Goal: Transaction & Acquisition: Purchase product/service

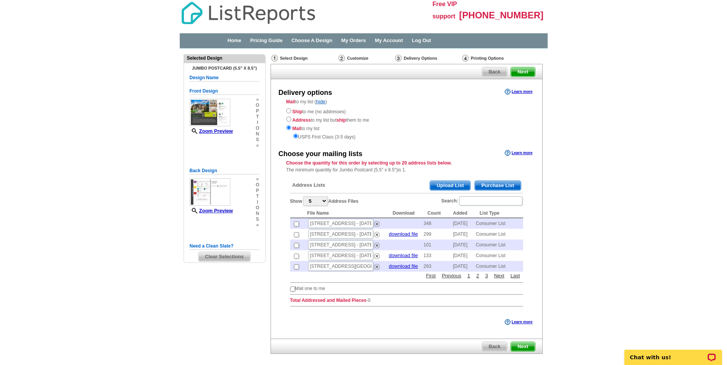
click at [504, 186] on span "Purchase List" at bounding box center [498, 185] width 46 height 9
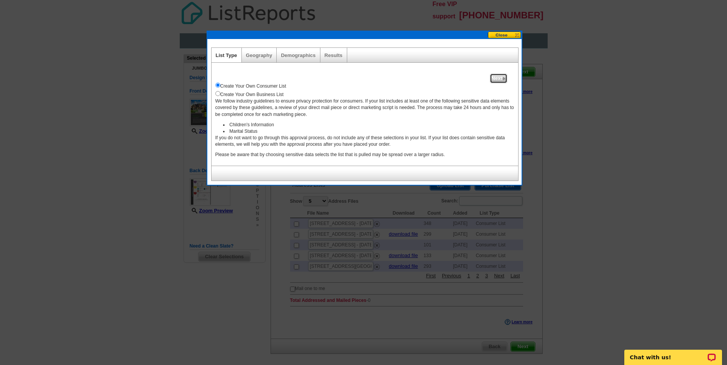
click at [496, 78] on span "Next" at bounding box center [498, 78] width 16 height 9
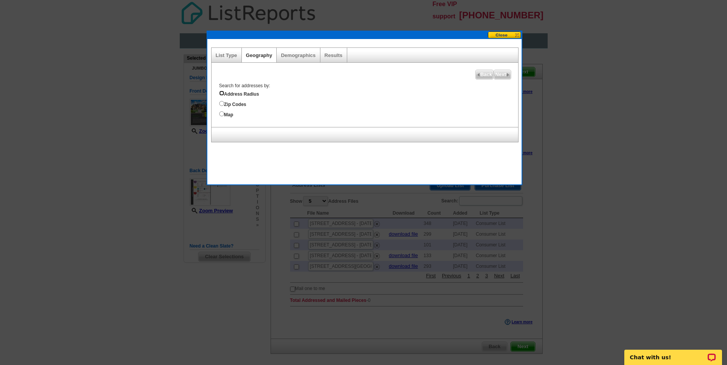
click at [221, 93] on input "Address Radius" at bounding box center [221, 93] width 5 height 5
radio input "true"
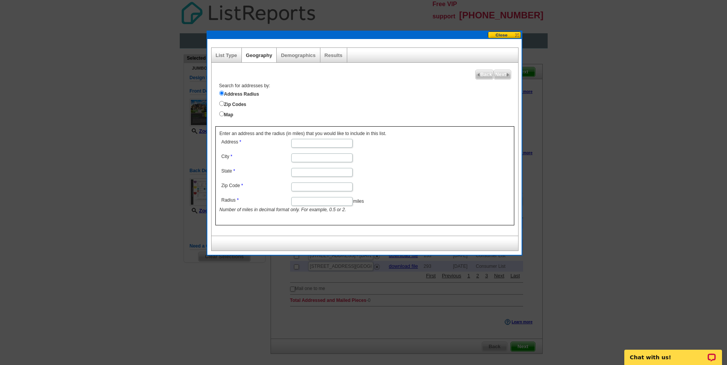
click at [305, 143] on input "Address" at bounding box center [321, 143] width 61 height 9
type input "1 Rolleston Drive"
type input "Greenville"
type input "SC"
type input "29615"
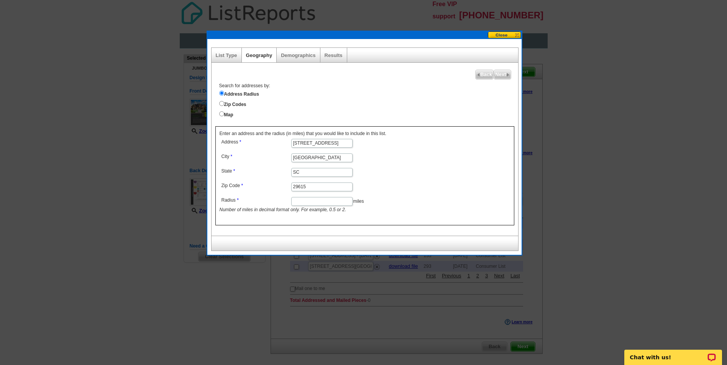
click at [318, 200] on input "Radius" at bounding box center [321, 201] width 61 height 9
type input "1"
click at [503, 75] on span "Next" at bounding box center [502, 74] width 16 height 9
select select
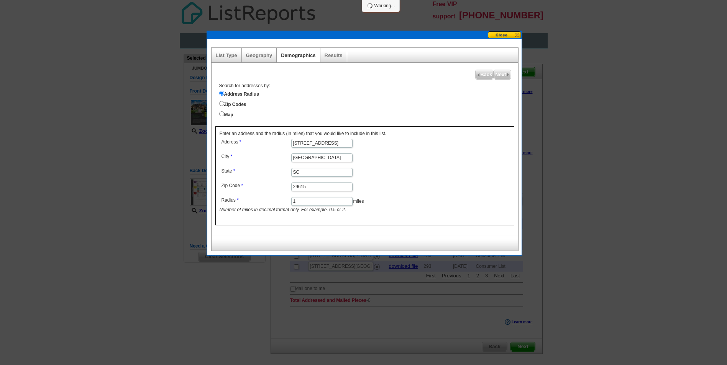
select select
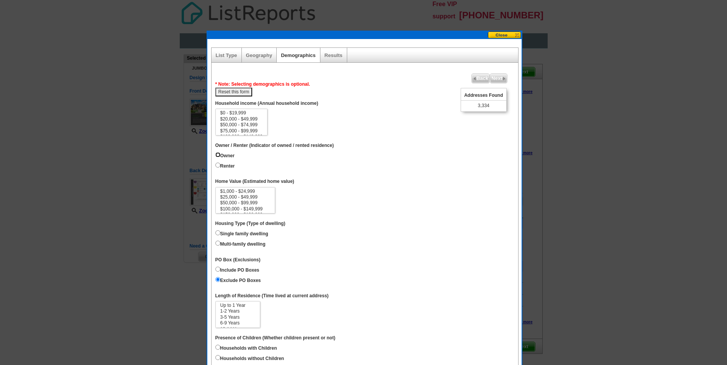
click at [218, 155] on input "Owner" at bounding box center [217, 154] width 5 height 5
radio input "true"
select select "300000-499999"
click at [258, 206] on option "$300,000 - $499,999" at bounding box center [246, 207] width 52 height 6
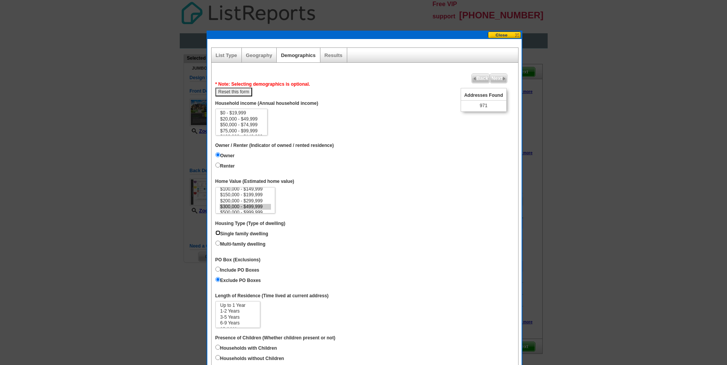
click at [218, 233] on input "Single family dwelling" at bounding box center [217, 233] width 5 height 5
radio input "true"
click at [252, 124] on option "$250,000 - $499,999" at bounding box center [242, 124] width 44 height 6
select select "250000-499999"
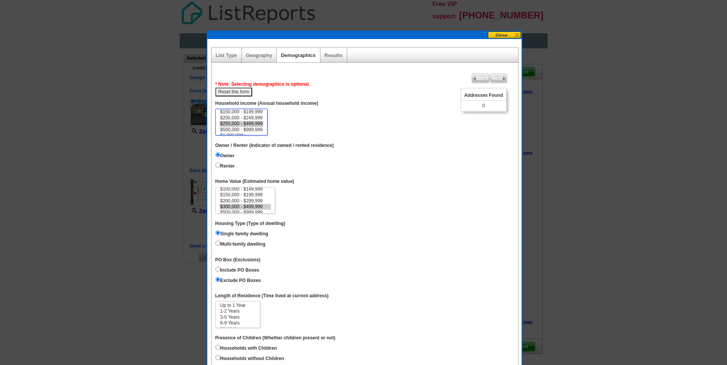
click at [253, 130] on option "$500,000 - $999,999" at bounding box center [242, 130] width 44 height 6
click at [235, 90] on button "Reset this form" at bounding box center [233, 92] width 37 height 9
select select
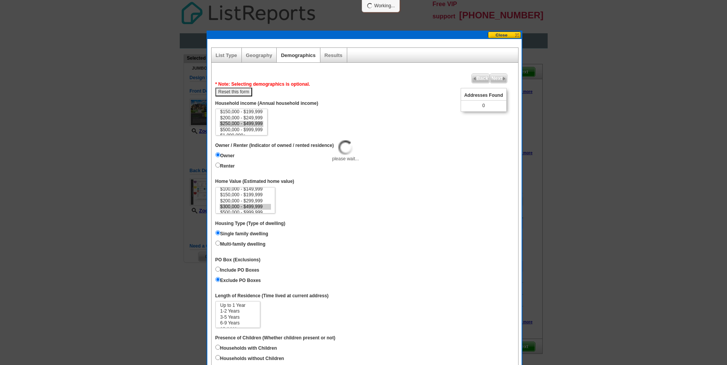
select select
click at [246, 123] on option "$250,000 - $499,999" at bounding box center [242, 124] width 44 height 6
select select "250000-499999"
click at [251, 130] on option "$500,000 - $999,999" at bounding box center [242, 130] width 44 height 6
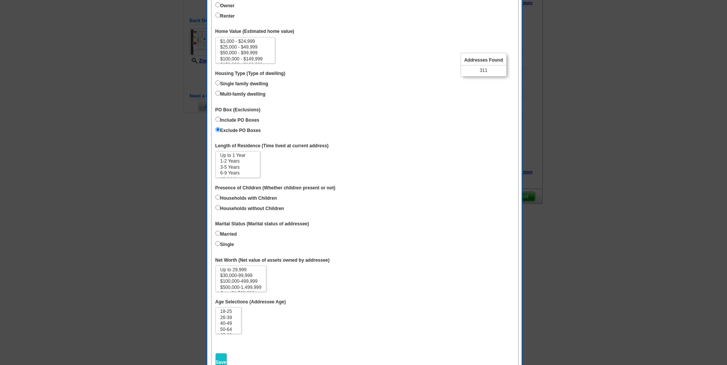
scroll to position [48, 0]
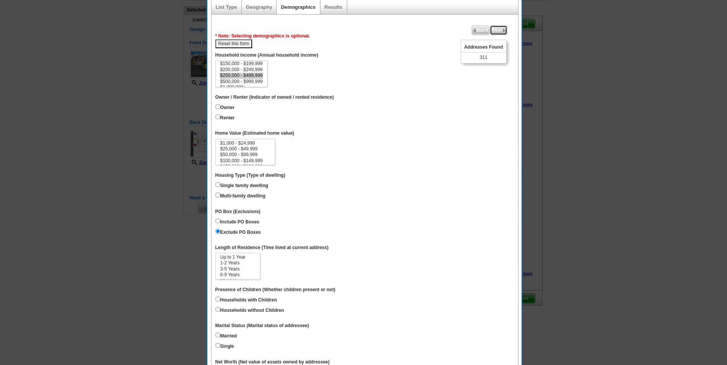
click at [496, 29] on span "Next" at bounding box center [498, 30] width 16 height 9
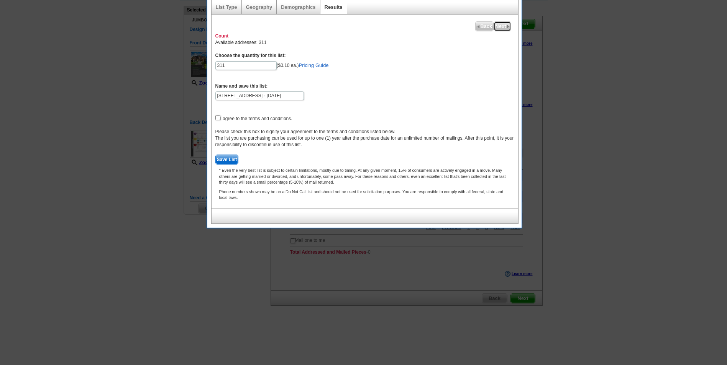
click at [503, 26] on span "Next" at bounding box center [502, 26] width 16 height 9
click at [216, 118] on input "checkbox" at bounding box center [217, 117] width 5 height 5
checkbox input "true"
click at [223, 159] on span "Save List" at bounding box center [227, 159] width 23 height 9
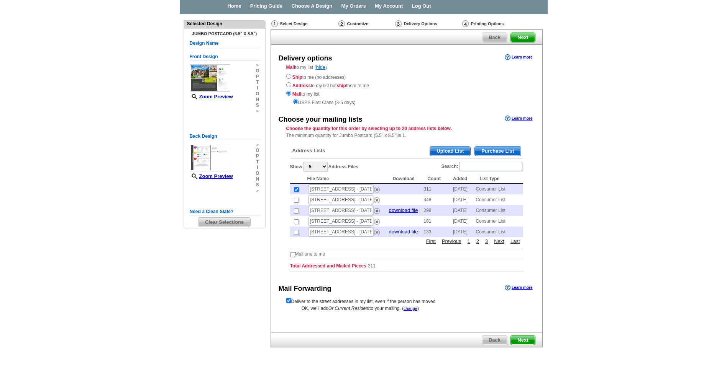
click at [523, 341] on span "Next" at bounding box center [523, 340] width 24 height 9
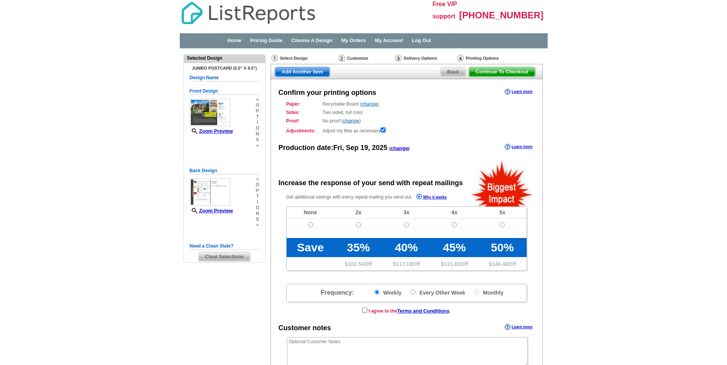
radio input "false"
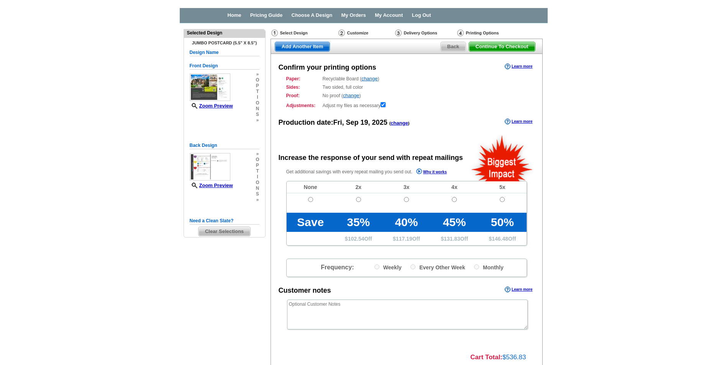
scroll to position [38, 0]
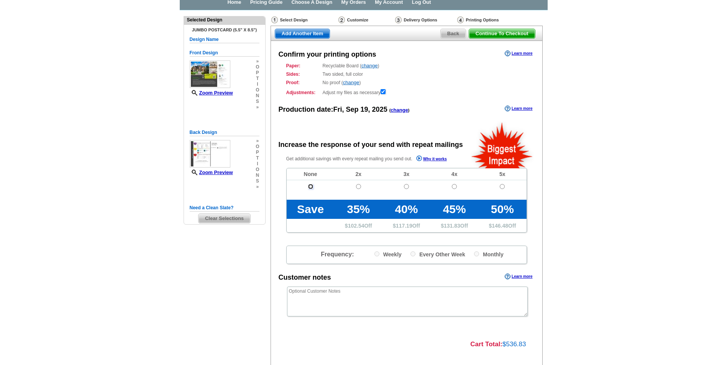
click at [310, 187] on input "radio" at bounding box center [310, 186] width 5 height 5
radio input "true"
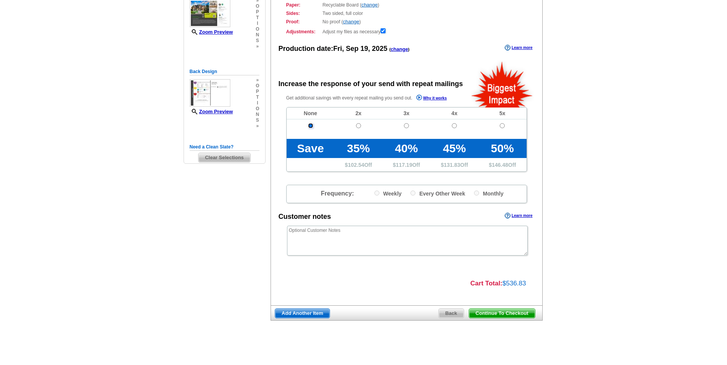
scroll to position [100, 0]
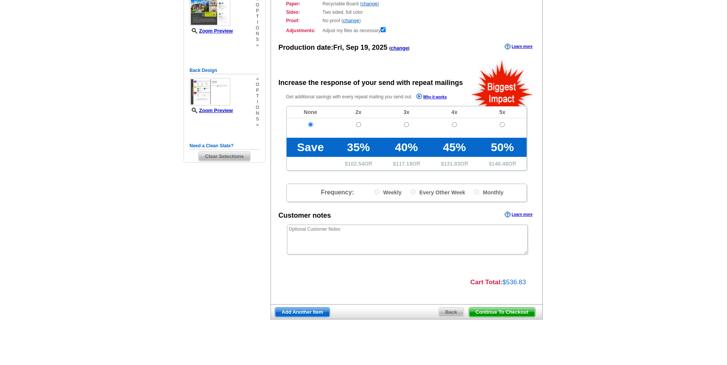
click at [505, 313] on span "Continue To Checkout" at bounding box center [502, 312] width 66 height 9
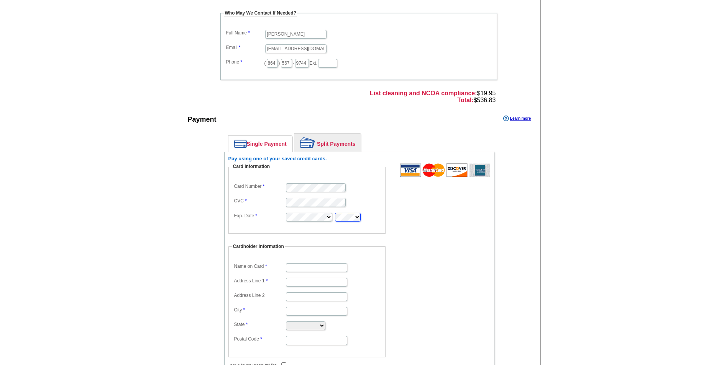
scroll to position [230, 0]
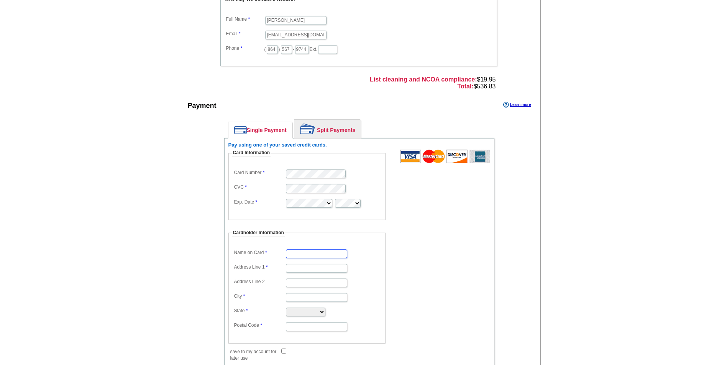
click at [311, 254] on input "Name on Card" at bounding box center [316, 254] width 61 height 9
type input "[PERSON_NAME]"
click at [303, 267] on input "Address Line 1" at bounding box center [316, 268] width 61 height 9
type input "[STREET_ADDRESS][PERSON_NAME]"
type input "West Union"
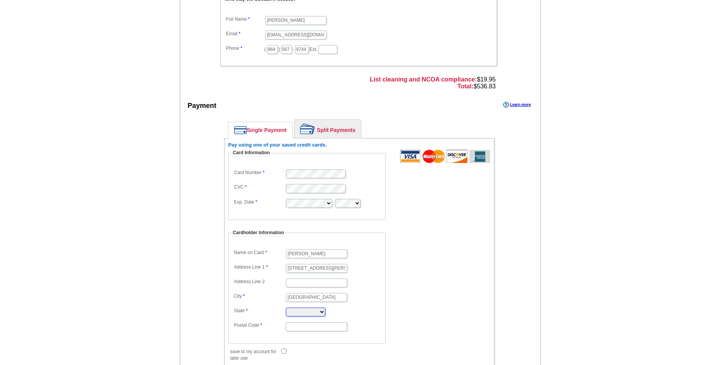
select select "SC"
type input "29696"
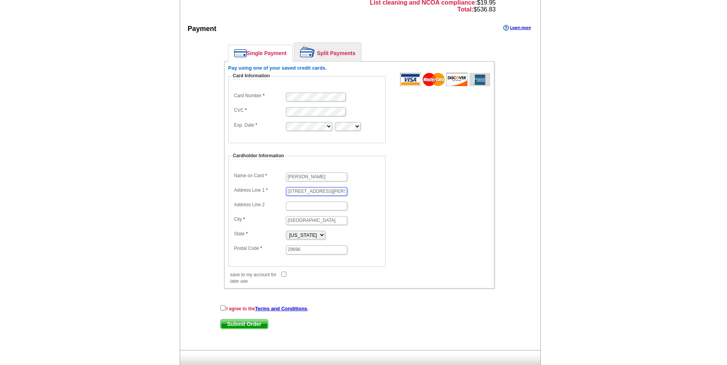
scroll to position [327, 0]
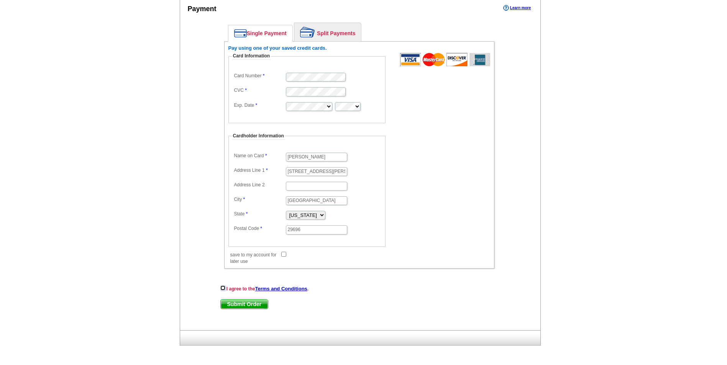
click at [221, 288] on input "checkbox" at bounding box center [222, 288] width 5 height 5
checkbox input "true"
click at [246, 305] on span "Submit Order" at bounding box center [244, 304] width 47 height 9
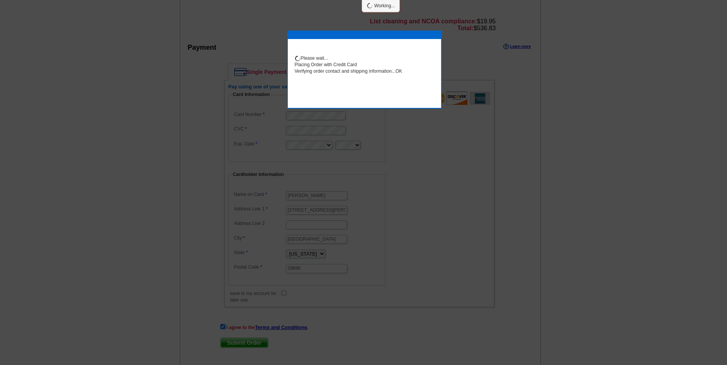
scroll to position [365, 0]
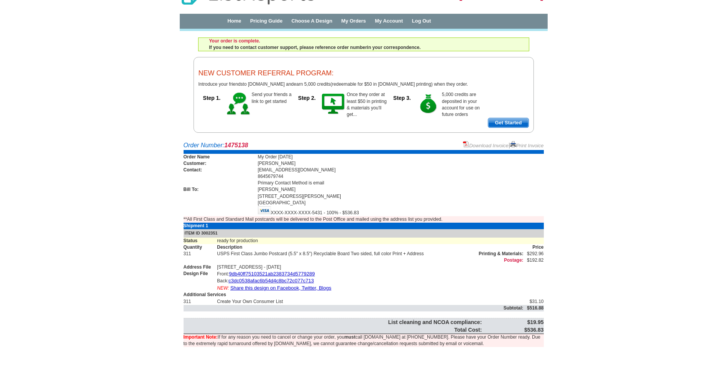
scroll to position [25, 0]
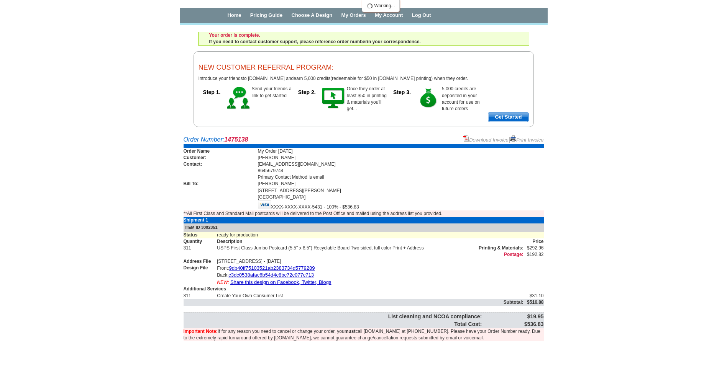
click at [677, 150] on main "Order Number: 1475138 Download Invoice | Print Invoice Order Name My Order [DAT…" at bounding box center [363, 245] width 727 height 227
